Goal: Task Accomplishment & Management: Use online tool/utility

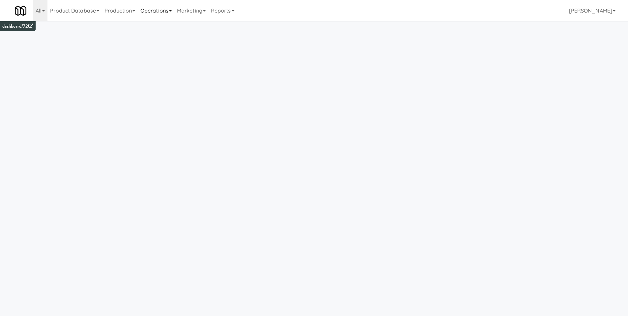
click at [173, 7] on link "Operations" at bounding box center [156, 10] width 37 height 21
click at [170, 65] on link "Vision Orders" at bounding box center [164, 71] width 53 height 12
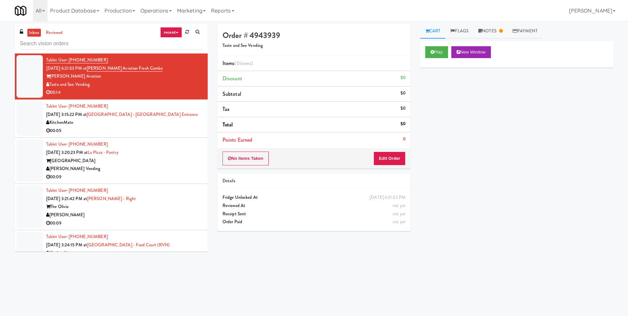
click at [484, 149] on div "Play New Window Primary Flag Clear Flag if unable to determine what was taken o…" at bounding box center [516, 164] width 193 height 247
click at [499, 200] on div "Play New Window Primary Flag Clear Flag if unable to determine what was taken o…" at bounding box center [516, 164] width 193 height 247
drag, startPoint x: 524, startPoint y: 4, endPoint x: 526, endPoint y: 8, distance: 4.3
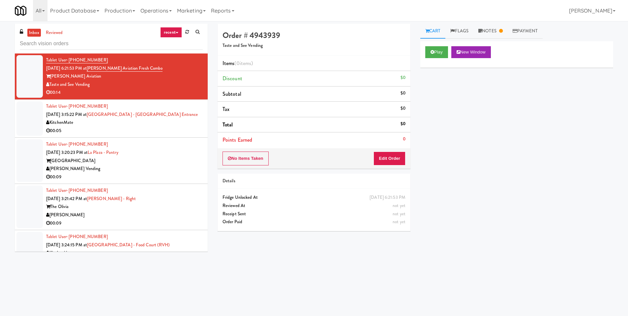
click at [525, 6] on div "All 325 Vending [URL][DOMAIN_NAME] 901 Smrt Mrkt [URL][DOMAIN_NAME] 9518002 [GE…" at bounding box center [314, 10] width 599 height 21
click at [545, 201] on div "Play New Window Primary Flag Clear Flag if unable to determine what was taken o…" at bounding box center [516, 164] width 193 height 247
click at [516, 194] on div "Play New Window Primary Flag Clear Flag if unable to determine what was taken o…" at bounding box center [516, 164] width 193 height 247
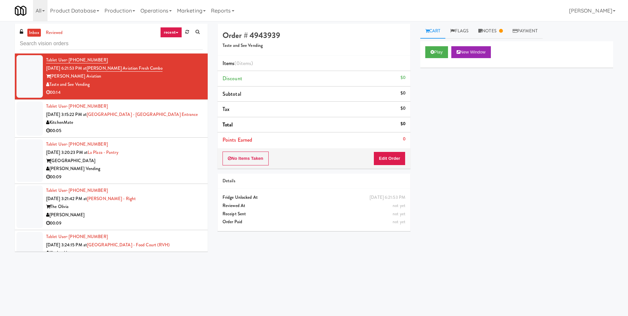
drag, startPoint x: 512, startPoint y: 195, endPoint x: 530, endPoint y: 140, distance: 58.2
click at [512, 194] on div "Play New Window Primary Flag Clear Flag if unable to determine what was taken o…" at bounding box center [516, 164] width 193 height 247
click at [470, 123] on div "Play New Window Primary Flag Clear Flag if unable to determine what was taken o…" at bounding box center [516, 164] width 193 height 247
click at [507, 227] on div "Play New Window Primary Flag Clear Flag if unable to determine what was taken o…" at bounding box center [516, 164] width 193 height 247
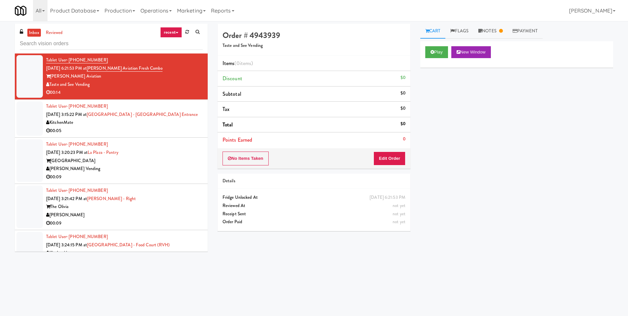
click at [508, 196] on div "Play New Window Primary Flag Clear Flag if unable to determine what was taken o…" at bounding box center [516, 164] width 193 height 247
drag, startPoint x: 525, startPoint y: 155, endPoint x: 566, endPoint y: 54, distance: 108.9
click at [527, 153] on div "Play New Window Primary Flag Clear Flag if unable to determine what was taken o…" at bounding box center [516, 164] width 193 height 247
